Goal: Information Seeking & Learning: Learn about a topic

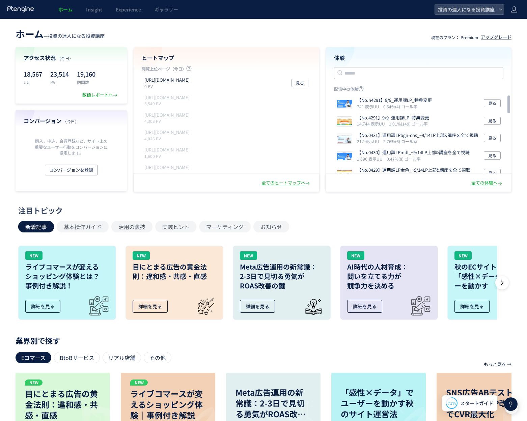
click at [107, 93] on div "数値レポートへ" at bounding box center [100, 95] width 36 height 6
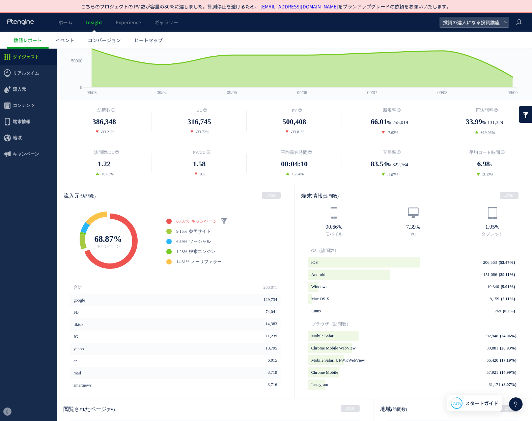
scroll to position [121, 0]
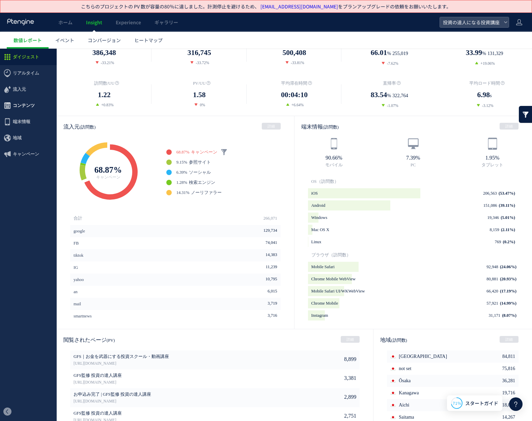
click at [28, 108] on span "コンテンツ" at bounding box center [24, 105] width 22 height 16
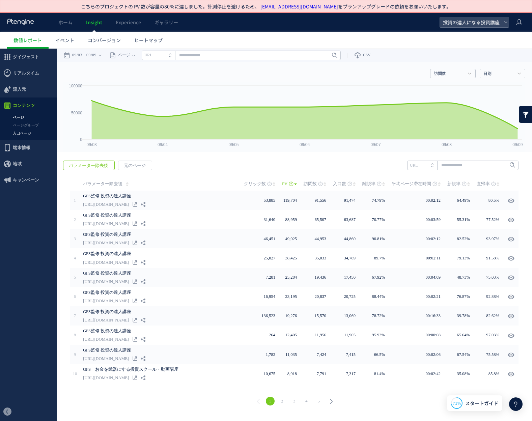
click at [29, 134] on link "入口ページ" at bounding box center [28, 133] width 57 height 8
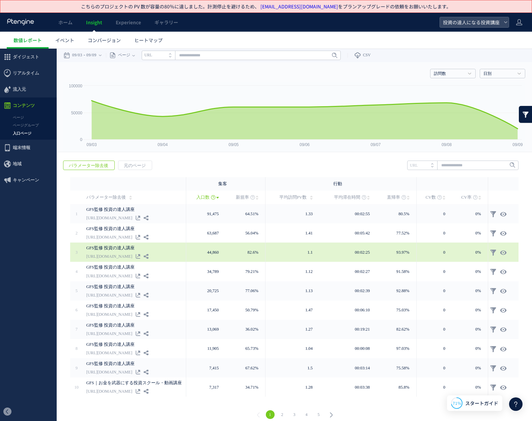
scroll to position [6, 0]
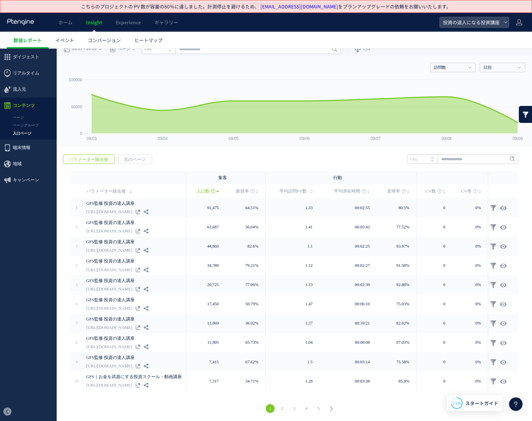
click at [283, 408] on link "2" at bounding box center [282, 408] width 9 height 9
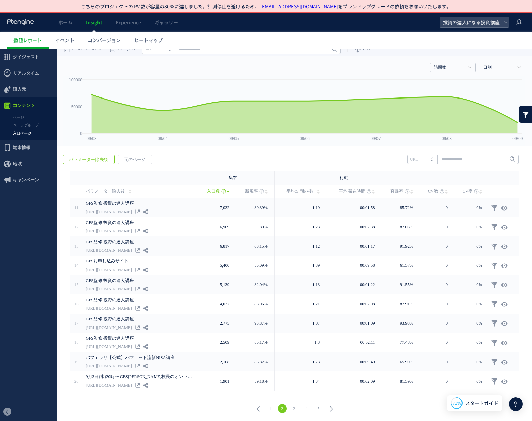
click at [271, 407] on link "1" at bounding box center [270, 408] width 9 height 9
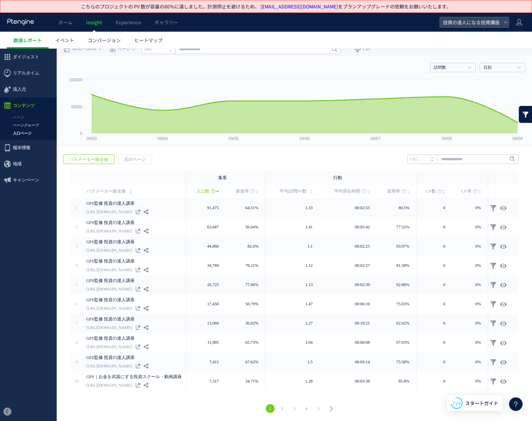
click at [23, 126] on link "ページグループ" at bounding box center [28, 125] width 57 height 8
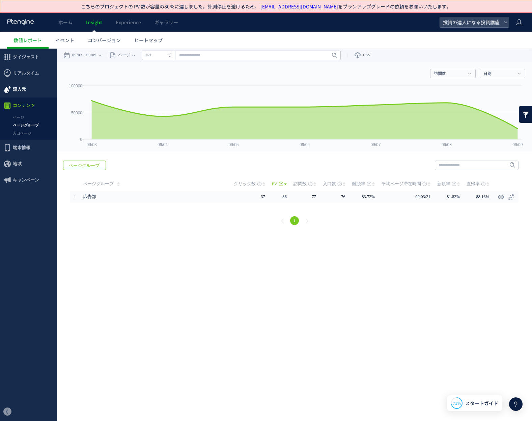
click at [21, 92] on span "流入元" at bounding box center [19, 89] width 13 height 16
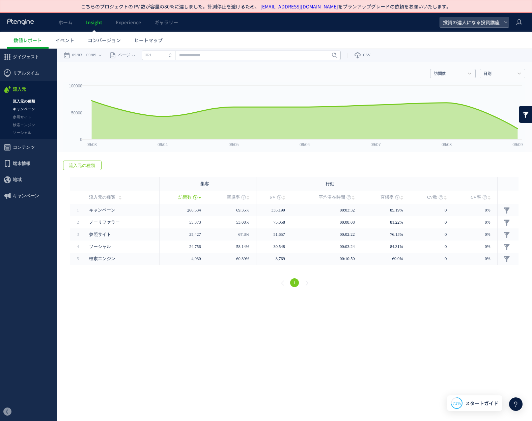
click at [23, 105] on link "キャンペーン" at bounding box center [28, 109] width 57 height 8
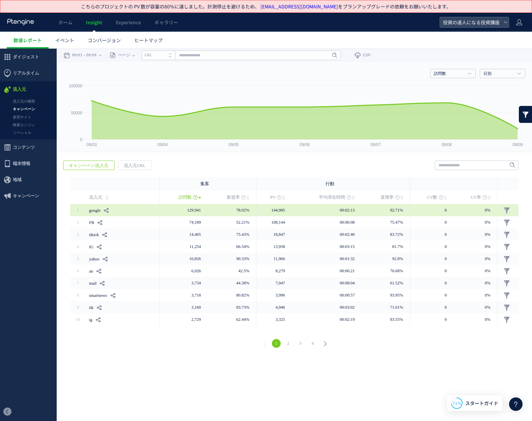
click at [200, 210] on td "129,941" at bounding box center [183, 210] width 48 height 12
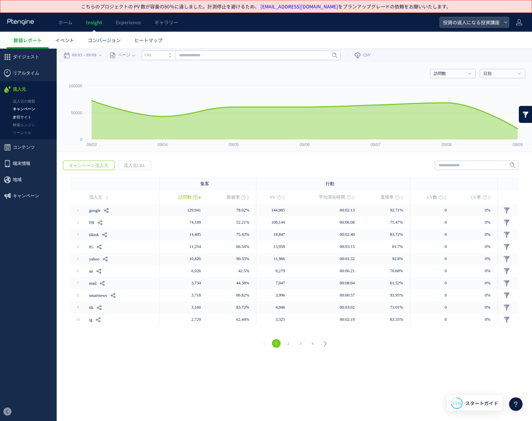
click at [24, 117] on link "参照サイト" at bounding box center [28, 117] width 57 height 8
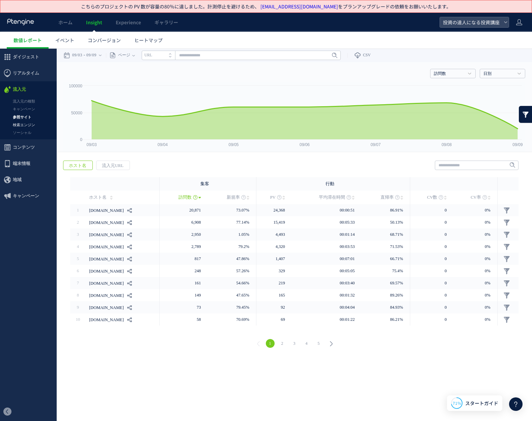
click at [31, 127] on link "検索エンジン" at bounding box center [28, 125] width 57 height 8
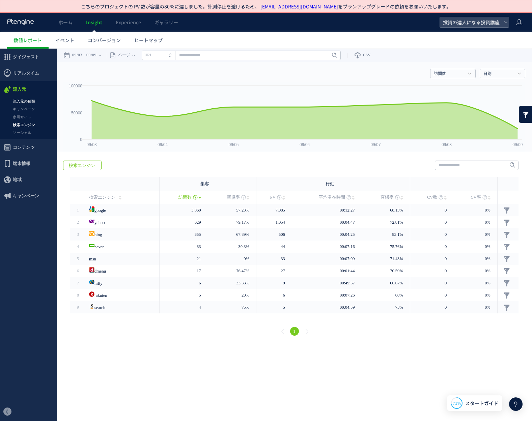
click at [35, 101] on link "流入元の種類" at bounding box center [28, 101] width 57 height 8
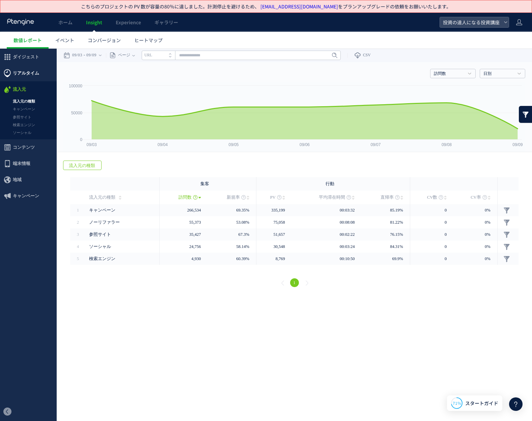
click at [26, 75] on span "リアルタイム" at bounding box center [26, 73] width 26 height 16
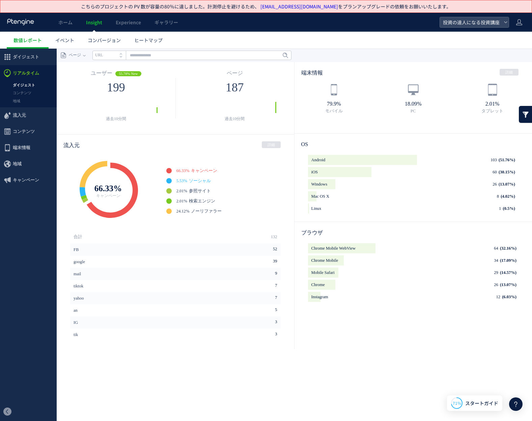
click at [195, 181] on span "ソーシャル" at bounding box center [200, 180] width 22 height 5
click at [202, 170] on span "キャンペーン" at bounding box center [204, 170] width 26 height 5
click at [74, 41] on link "イベント" at bounding box center [65, 40] width 32 height 17
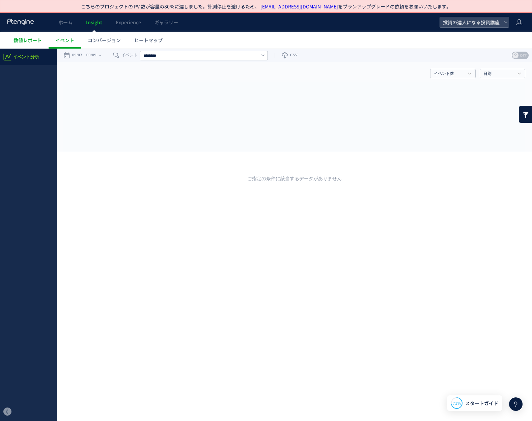
click at [26, 41] on span "数値レポート" at bounding box center [27, 40] width 28 height 7
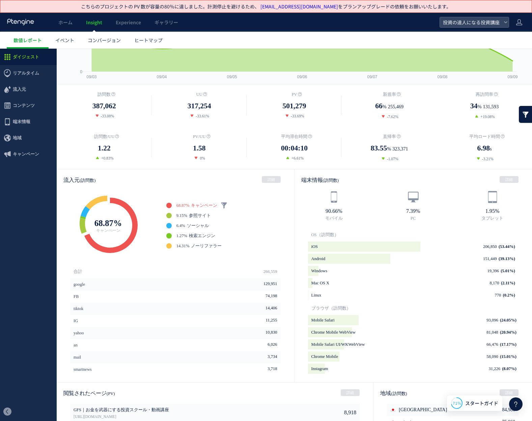
scroll to position [63, 0]
